Goal: Task Accomplishment & Management: Use online tool/utility

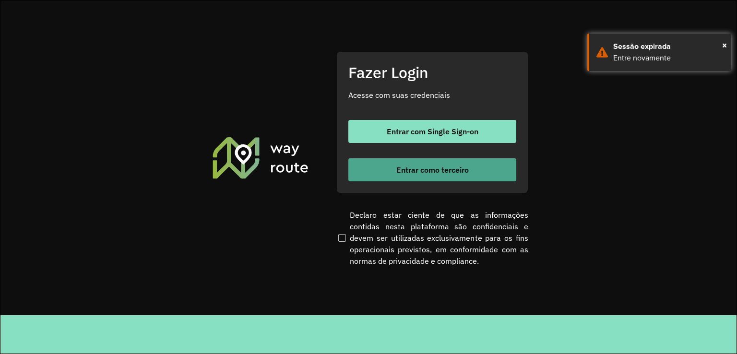
click at [431, 166] on span "Entrar como terceiro" at bounding box center [432, 170] width 72 height 8
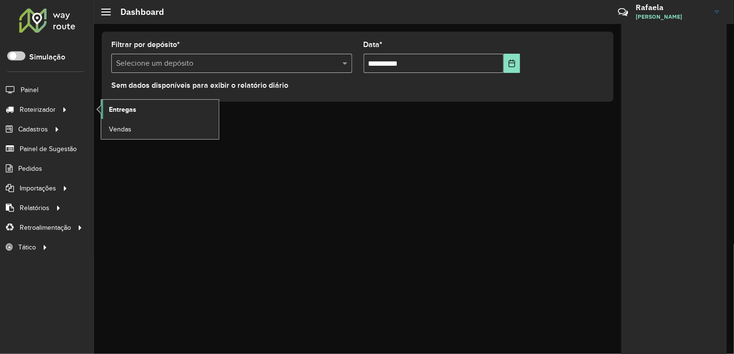
click at [115, 106] on span "Entregas" at bounding box center [122, 110] width 27 height 10
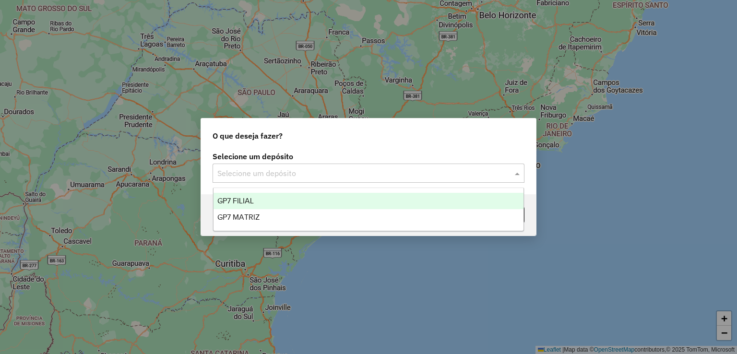
click at [312, 177] on input "text" at bounding box center [358, 174] width 283 height 12
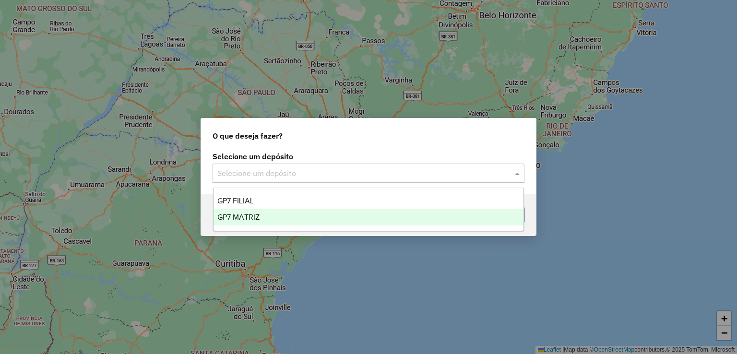
click at [293, 217] on div "GP7 MATRIZ" at bounding box center [369, 217] width 310 height 16
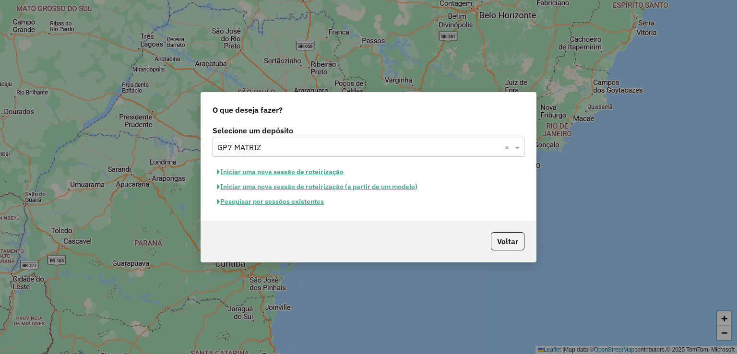
click at [294, 204] on button "Pesquisar por sessões existentes" at bounding box center [271, 201] width 116 height 15
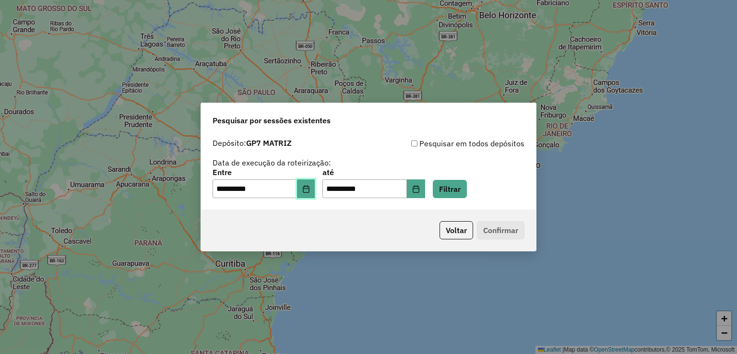
click at [309, 187] on icon "Choose Date" at bounding box center [306, 189] width 6 height 8
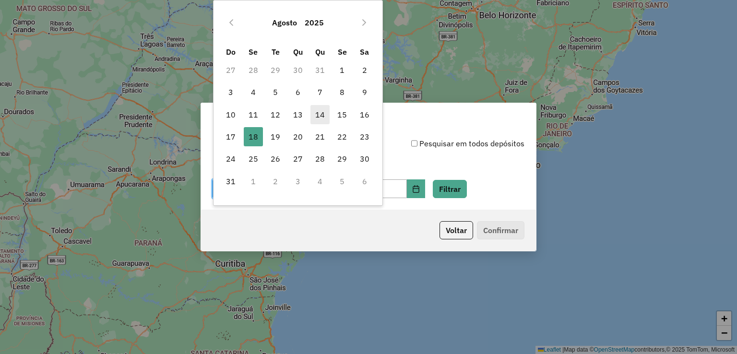
click at [318, 113] on span "14" at bounding box center [319, 114] width 19 height 19
type input "**********"
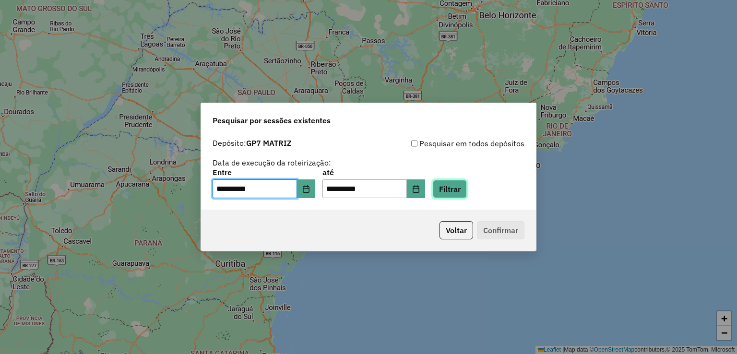
click at [457, 192] on button "Filtrar" at bounding box center [450, 189] width 34 height 18
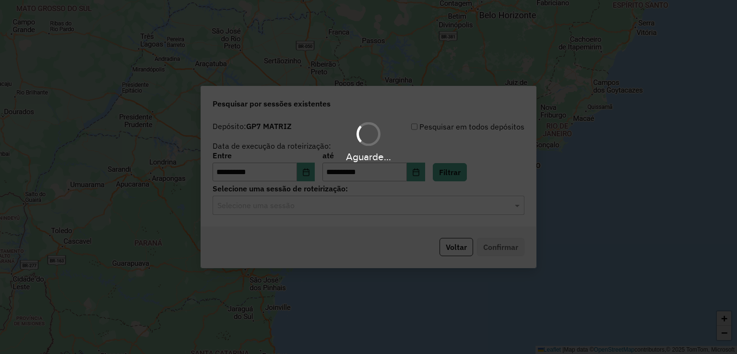
click at [369, 207] on hb-app "**********" at bounding box center [368, 177] width 737 height 354
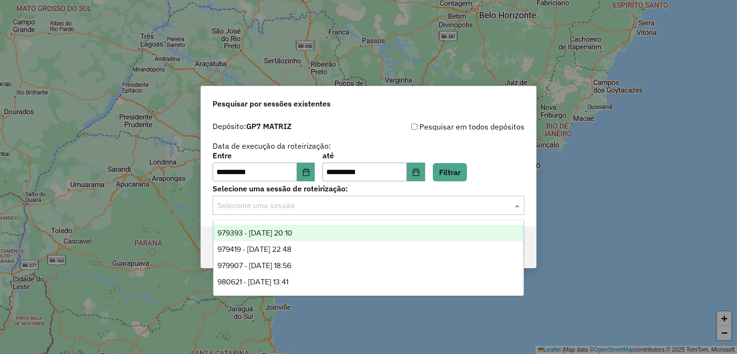
click at [359, 212] on div "Selecione uma sessão" at bounding box center [369, 205] width 312 height 19
click at [309, 230] on div "979393 - 14/08/2025 20:10" at bounding box center [369, 233] width 310 height 16
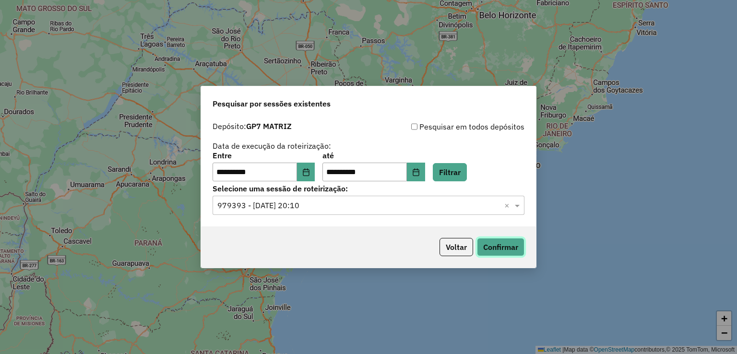
click at [505, 242] on button "Confirmar" at bounding box center [501, 247] width 48 height 18
click at [387, 204] on input "text" at bounding box center [358, 206] width 283 height 12
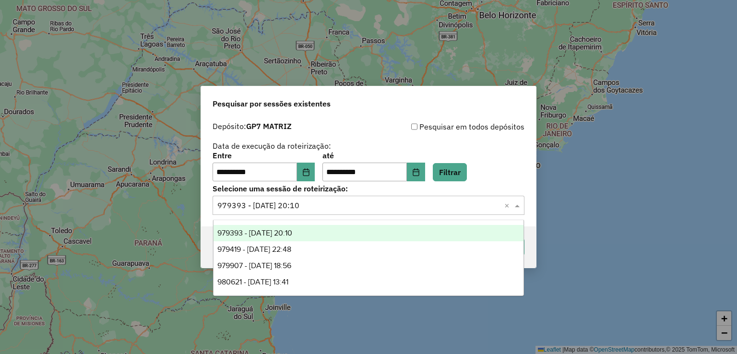
click at [386, 107] on div "Pesquisar por sessões existentes" at bounding box center [368, 101] width 335 height 31
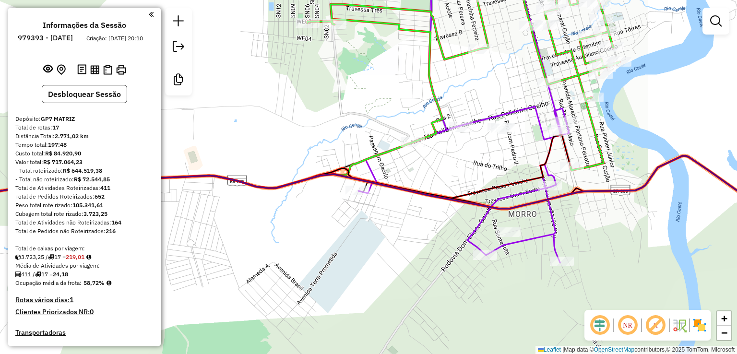
click at [472, 216] on div "Janela de atendimento Grade de atendimento Capacidade Transportadoras Veículos …" at bounding box center [368, 177] width 737 height 354
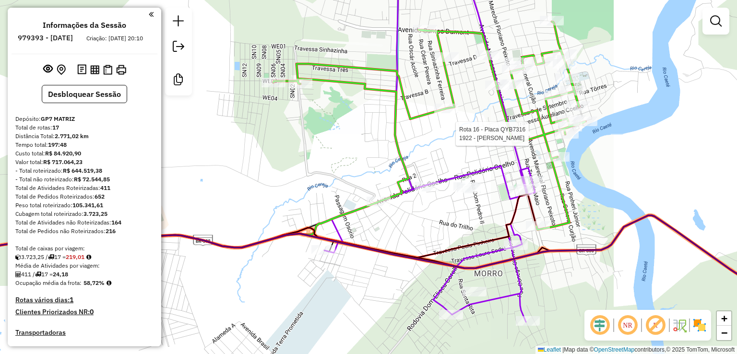
select select "**********"
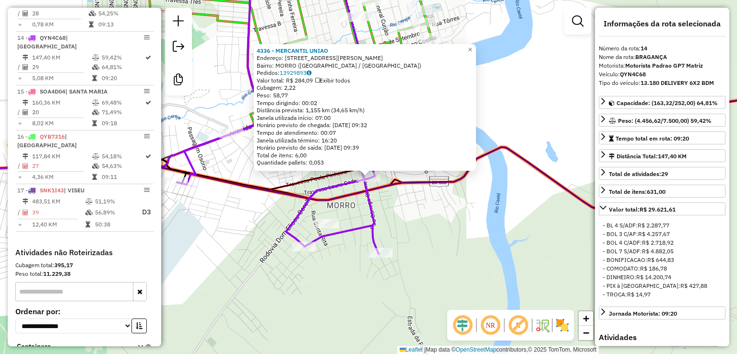
scroll to position [1006, 0]
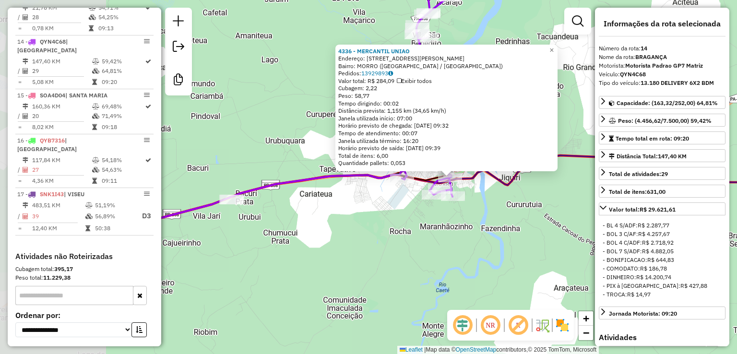
drag, startPoint x: 349, startPoint y: 289, endPoint x: 454, endPoint y: 210, distance: 131.5
click at [468, 210] on div "4336 - MERCANTIL UNIAO Endereço: Av Conego Clementino 1071 Bairro: MORRO (BRAGA…" at bounding box center [368, 177] width 737 height 354
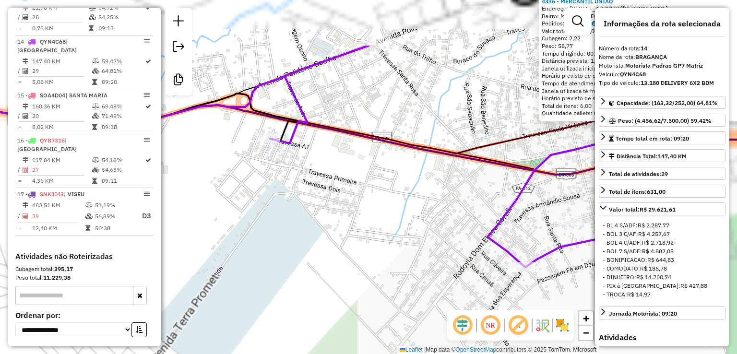
drag, startPoint x: 447, startPoint y: 176, endPoint x: 363, endPoint y: 255, distance: 115.4
click at [368, 252] on div "4336 - MERCANTIL UNIAO Endereço: Av Conego Clementino 1071 Bairro: MORRO (BRAGA…" at bounding box center [368, 177] width 737 height 354
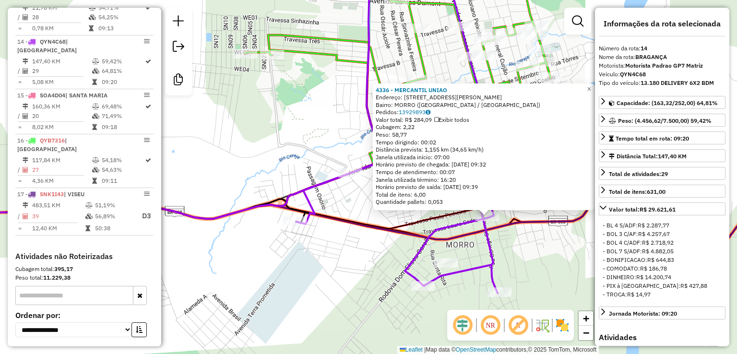
drag, startPoint x: 385, startPoint y: 240, endPoint x: 317, endPoint y: 289, distance: 84.2
click at [321, 288] on div "4336 - MERCANTIL UNIAO Endereço: Av Conego Clementino 1071 Bairro: MORRO (BRAGA…" at bounding box center [368, 177] width 737 height 354
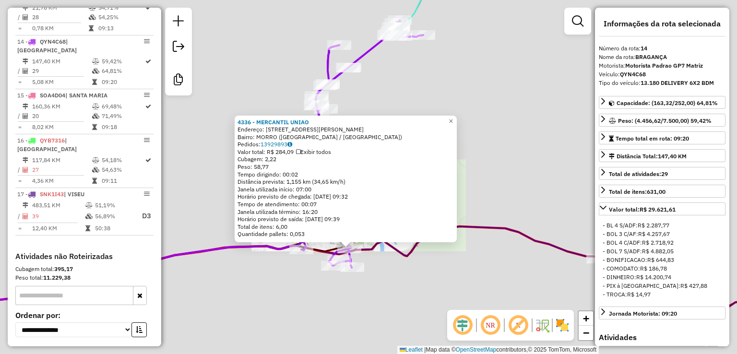
click at [303, 276] on div "4336 - MERCANTIL UNIAO Endereço: Av Conego Clementino 1071 Bairro: MORRO (BRAGA…" at bounding box center [368, 177] width 737 height 354
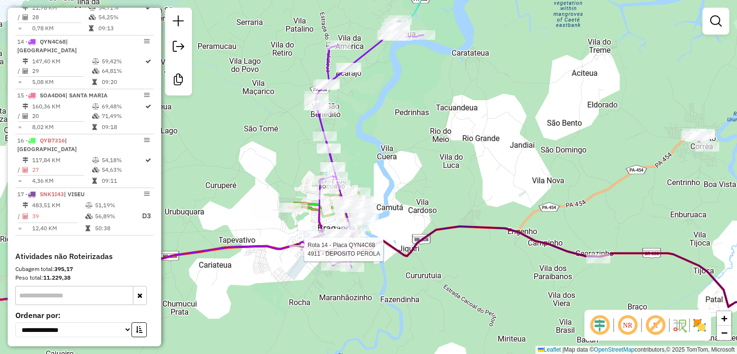
select select "**********"
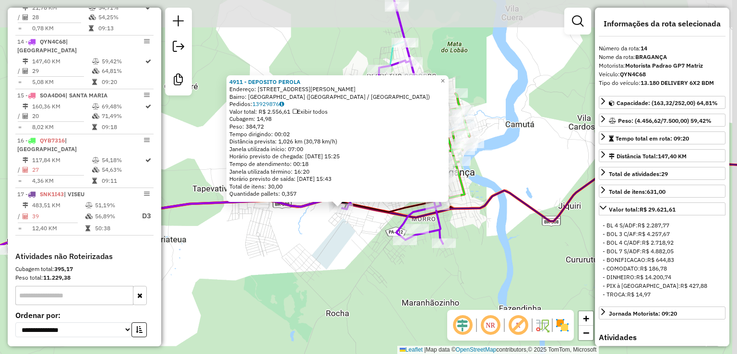
drag, startPoint x: 390, startPoint y: 299, endPoint x: 389, endPoint y: 321, distance: 21.6
click at [389, 320] on div "4911 - DEPOSITO PEROLA Endereço: Avenida Governador Mendonça Furtado, 112 Bairr…" at bounding box center [368, 177] width 737 height 354
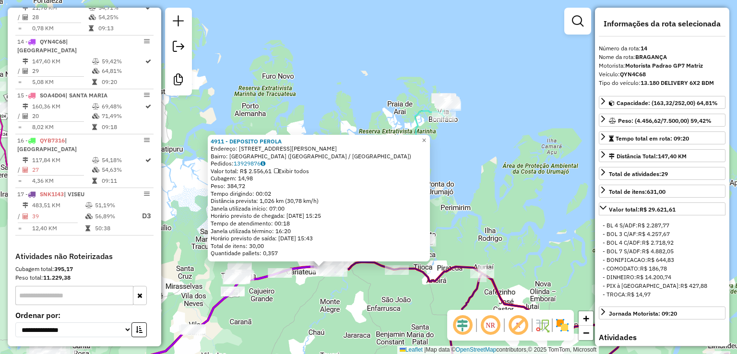
drag, startPoint x: 337, startPoint y: 299, endPoint x: 333, endPoint y: 306, distance: 7.6
click at [338, 299] on div "4911 - DEPOSITO PEROLA Endereço: Avenida Governador Mendonça Furtado, 112 Bairr…" at bounding box center [368, 177] width 737 height 354
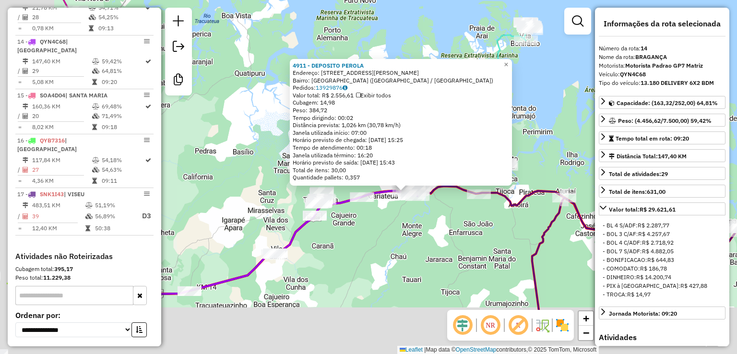
drag, startPoint x: 351, startPoint y: 284, endPoint x: 491, endPoint y: 167, distance: 182.9
click at [484, 170] on div "4911 - DEPOSITO PEROLA Endereço: Avenida Governador Mendonça Furtado, 112 Bairr…" at bounding box center [368, 177] width 737 height 354
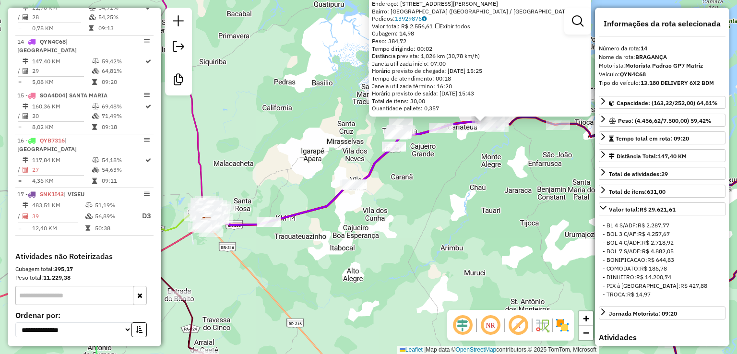
click at [314, 133] on div "4911 - DEPOSITO PEROLA Endereço: Avenida Governador Mendonça Furtado, 112 Bairr…" at bounding box center [368, 177] width 737 height 354
